Goal: Information Seeking & Learning: Learn about a topic

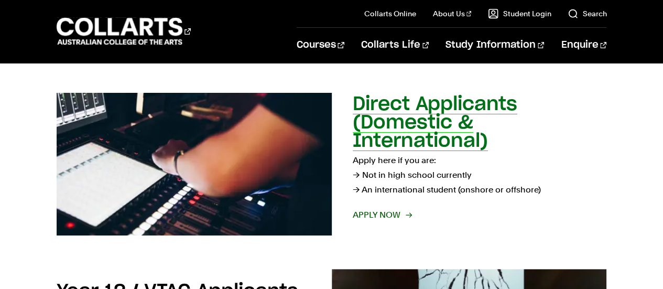
scroll to position [157, 0]
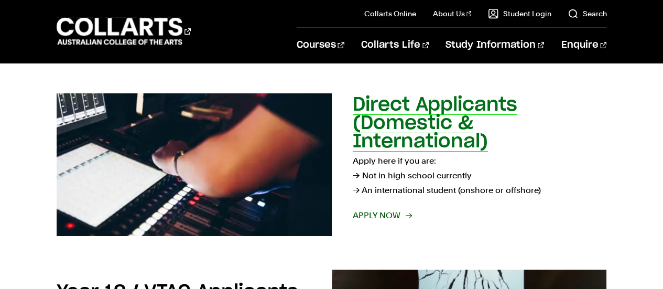
click at [377, 213] on span "Apply now" at bounding box center [382, 215] width 58 height 15
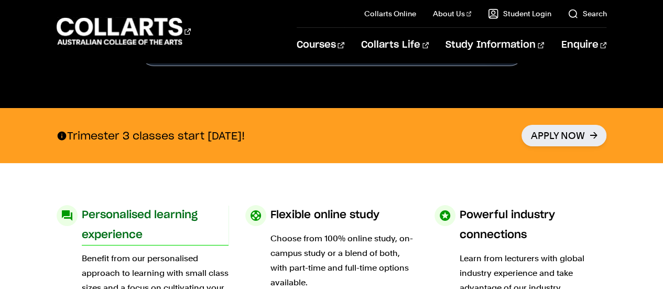
scroll to position [472, 0]
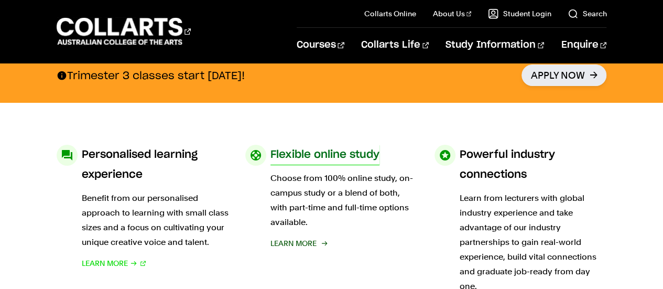
click at [298, 241] on span "Learn More" at bounding box center [293, 243] width 46 height 15
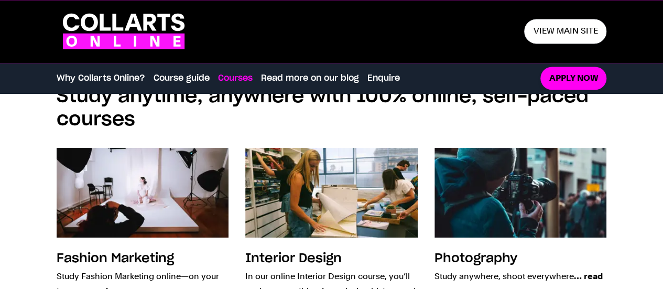
scroll to position [838, 0]
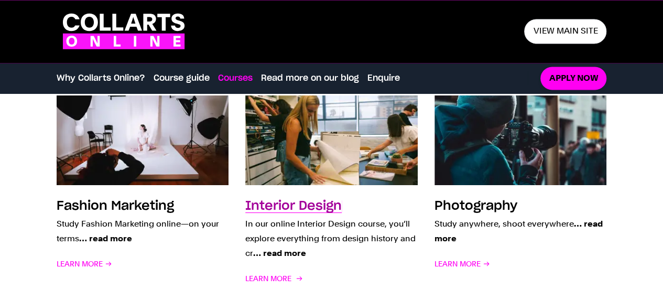
click at [306, 203] on h3 "Interior Design" at bounding box center [293, 206] width 96 height 13
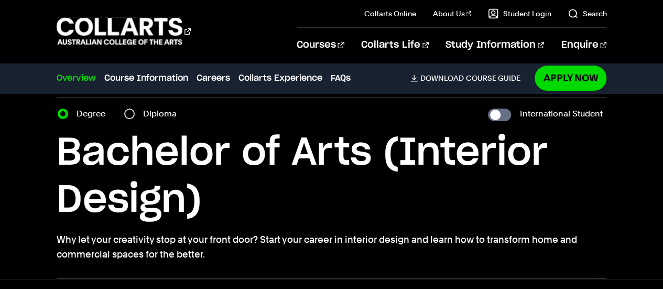
scroll to position [52, 0]
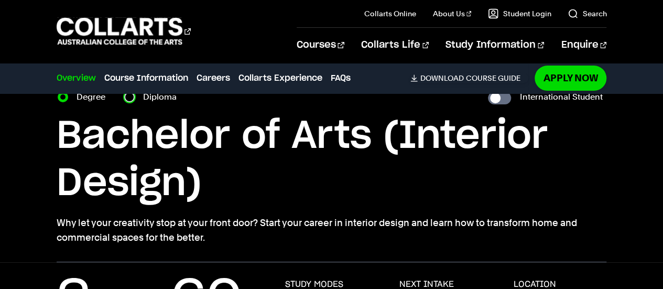
click at [130, 98] on input "Diploma" at bounding box center [129, 97] width 10 height 10
radio input "true"
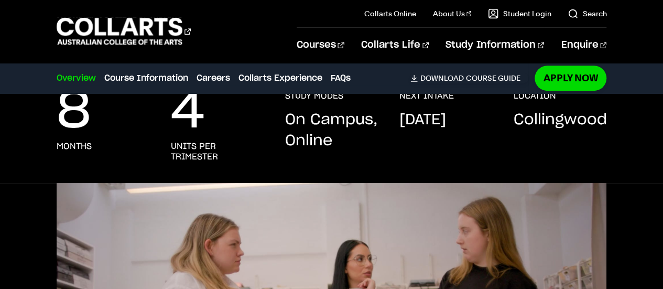
scroll to position [210, 0]
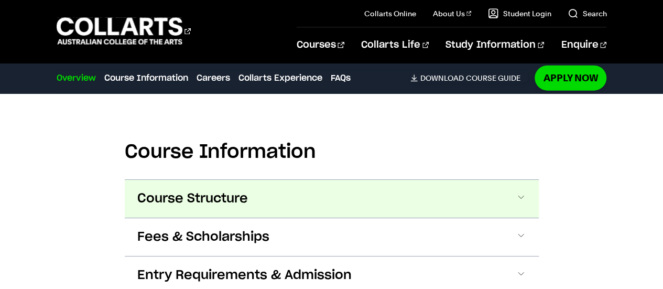
click at [0, 0] on button "Course Structure" at bounding box center [0, 0] width 0 height 0
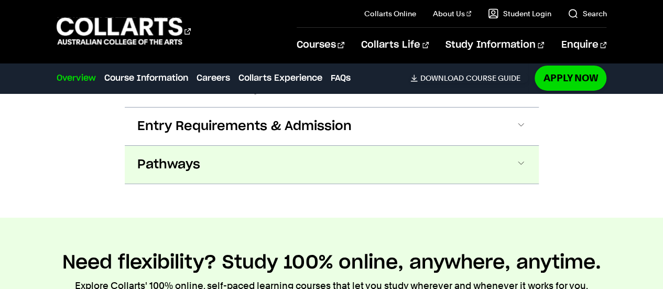
click at [0, 0] on button "Pathways" at bounding box center [0, 0] width 0 height 0
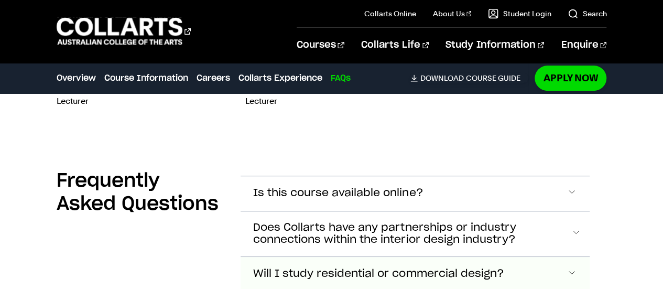
scroll to position [4140, 0]
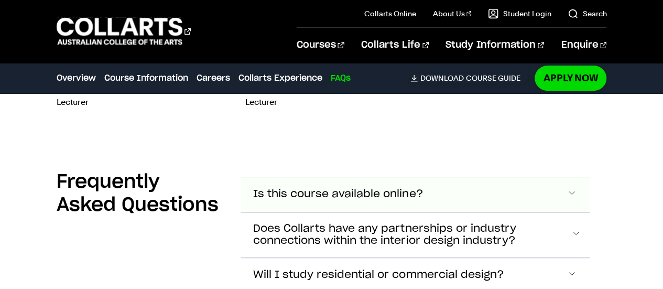
click at [543, 177] on button "Is this course available online?" at bounding box center [415, 194] width 349 height 35
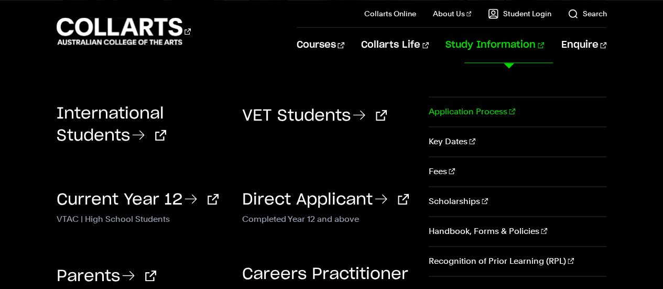
scroll to position [2685, 0]
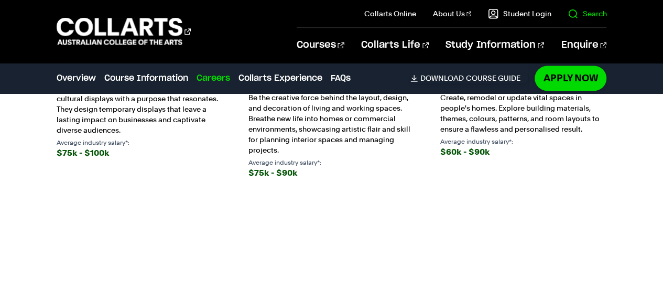
click at [590, 13] on link "Search" at bounding box center [587, 13] width 39 height 10
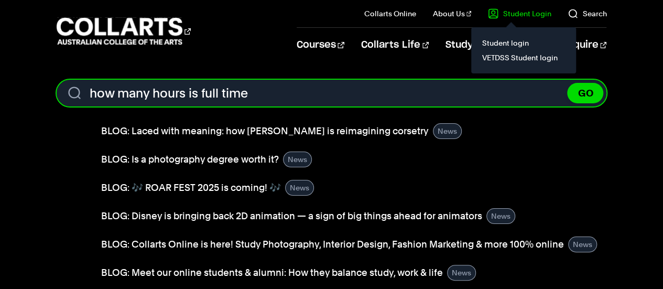
type input "how many hours is full time"
click at [567, 83] on button "GO" at bounding box center [585, 93] width 36 height 20
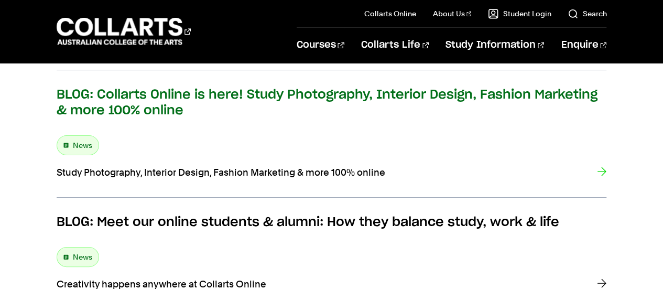
scroll to position [576, 0]
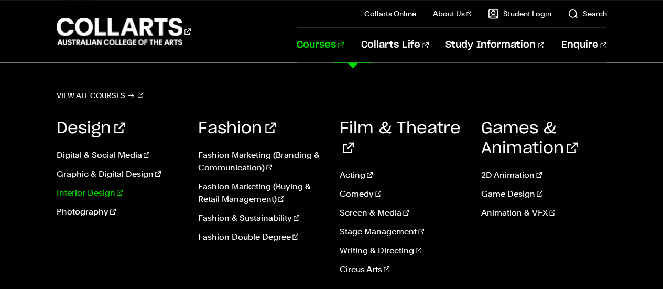
click at [99, 193] on link "Interior Design" at bounding box center [120, 193] width 126 height 13
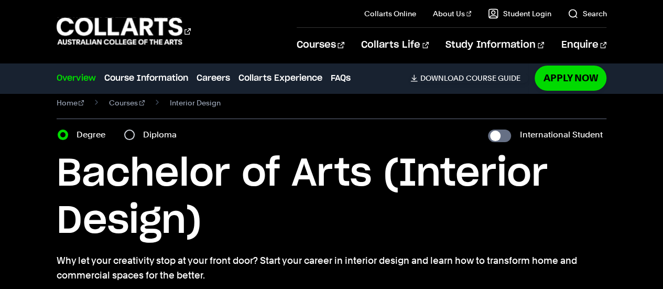
scroll to position [105, 0]
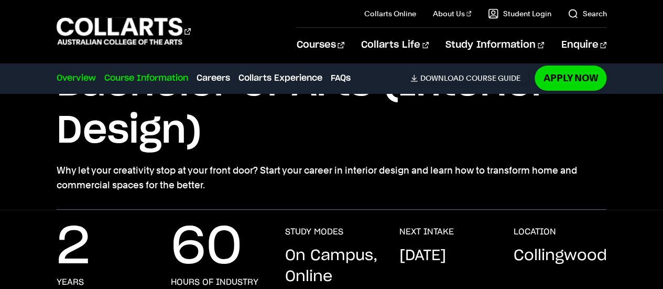
click at [168, 73] on link "Course Information" at bounding box center [146, 78] width 84 height 13
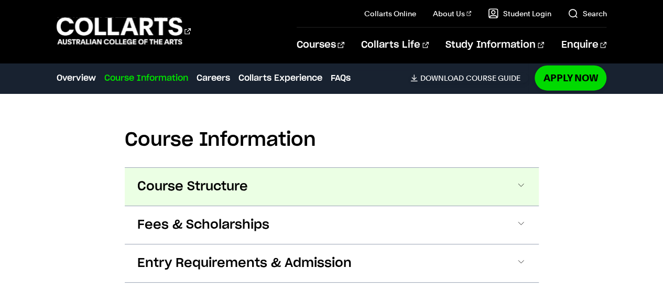
scroll to position [1255, 0]
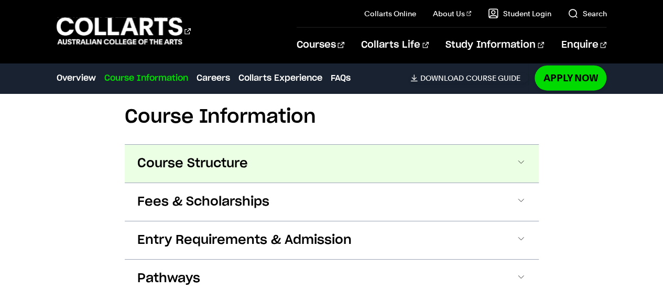
click at [250, 150] on button "Course Structure" at bounding box center [332, 164] width 414 height 38
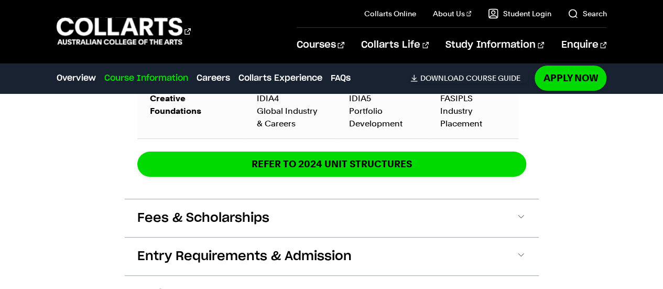
scroll to position [1919, 0]
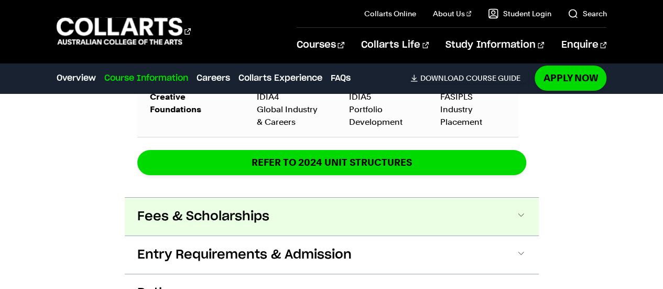
click at [280, 202] on button "Fees & Scholarships" at bounding box center [332, 217] width 414 height 38
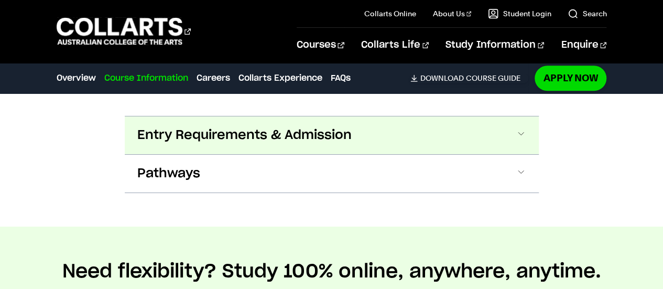
click at [279, 127] on span "Entry Requirements & Admission" at bounding box center [244, 135] width 214 height 17
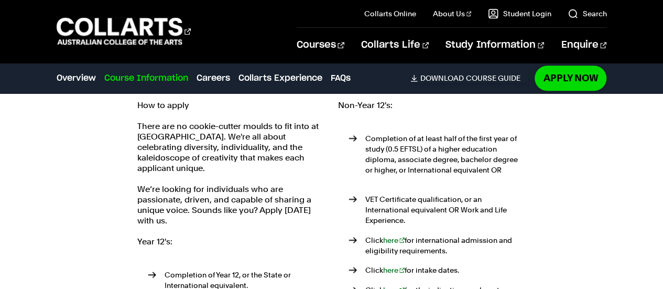
scroll to position [2324, 0]
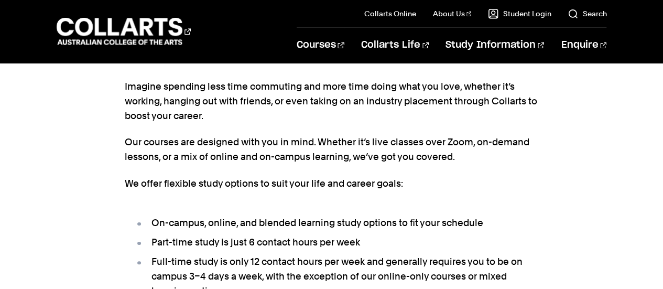
scroll to position [576, 0]
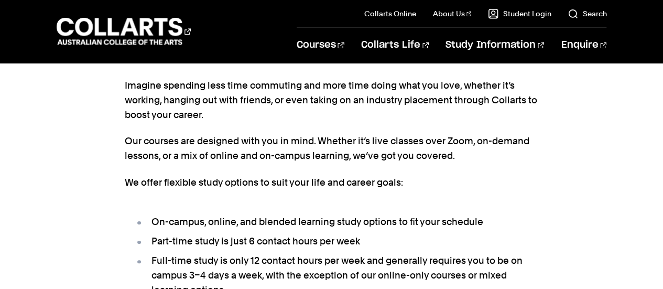
drag, startPoint x: 375, startPoint y: 136, endPoint x: 394, endPoint y: 135, distance: 18.9
drag, startPoint x: 394, startPoint y: 135, endPoint x: 270, endPoint y: 228, distance: 154.9
click at [270, 228] on li "On-campus, online, and blended learning study options to fit your schedule" at bounding box center [337, 221] width 404 height 15
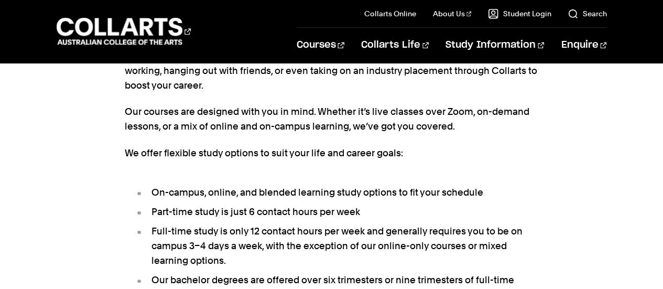
scroll to position [629, 0]
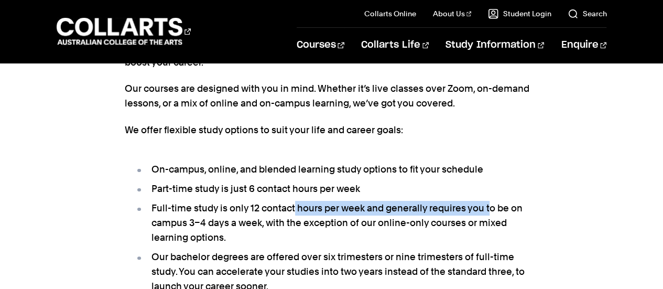
drag, startPoint x: 293, startPoint y: 210, endPoint x: 495, endPoint y: 199, distance: 202.1
click at [490, 200] on ul "On-campus, online, and blended learning study options to fit your schedule Part…" at bounding box center [332, 228] width 414 height 158
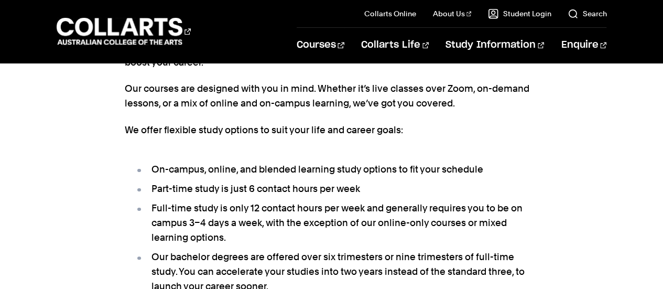
click at [256, 222] on li "Full-time study is only 12 contact hours per week and generally requires you to…" at bounding box center [337, 223] width 404 height 44
click at [261, 207] on li "Full-time study is only 12 contact hours per week and generally requires you to…" at bounding box center [337, 223] width 404 height 44
